Goal: Information Seeking & Learning: Learn about a topic

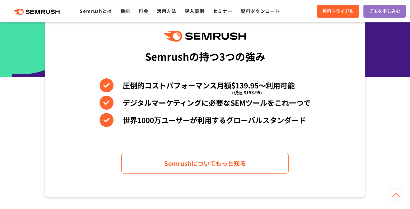
scroll to position [239, 0]
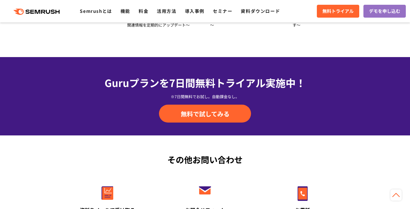
scroll to position [1838, 0]
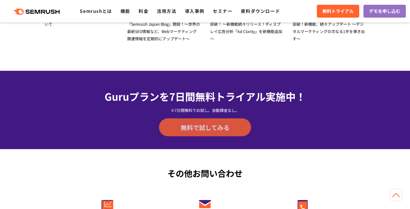
click at [204, 123] on span "無料で試してみる" at bounding box center [205, 127] width 49 height 8
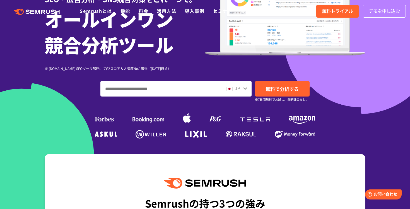
scroll to position [0, 0]
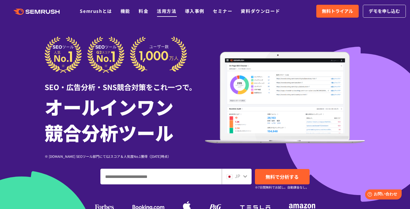
click at [162, 13] on link "活用方法" at bounding box center [167, 11] width 20 height 7
